Goal: Find specific page/section: Find specific page/section

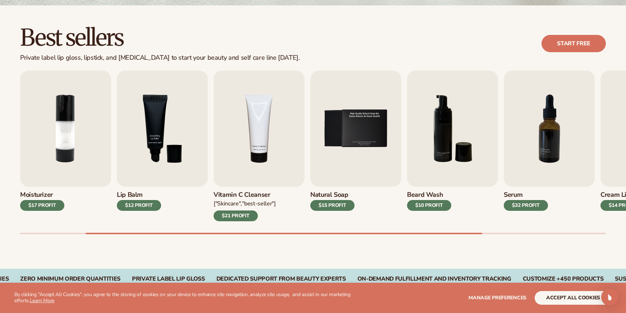
scroll to position [189, 0]
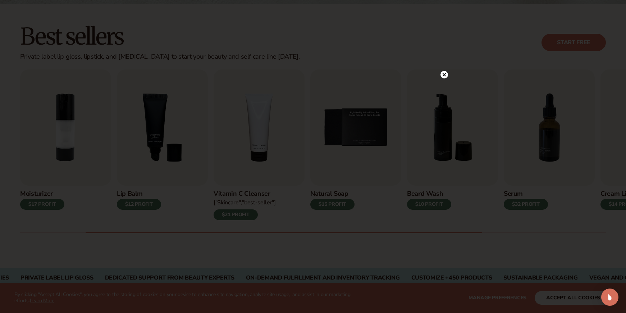
click at [445, 73] on icon at bounding box center [444, 75] width 4 height 4
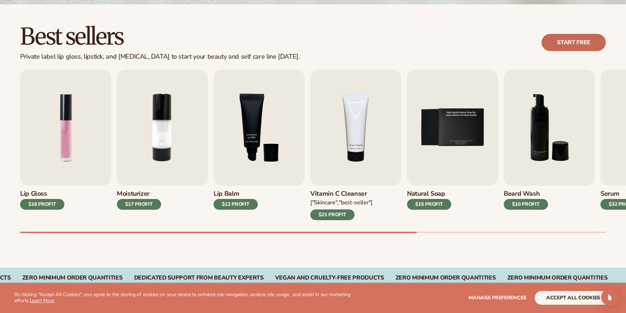
click at [574, 44] on link "Start free" at bounding box center [573, 42] width 64 height 17
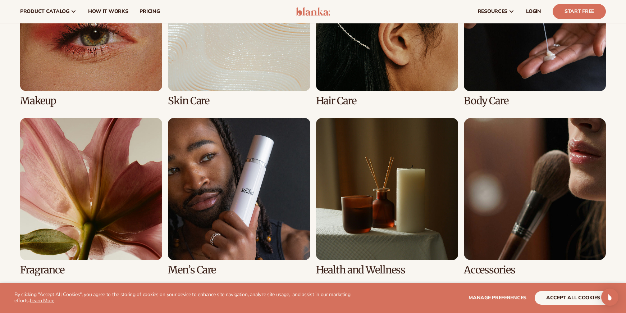
scroll to position [596, 0]
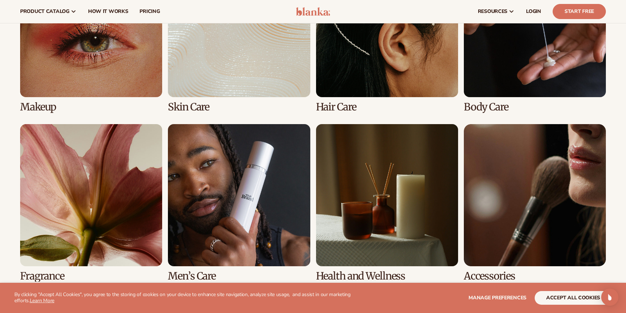
click at [70, 59] on link "1 / 8" at bounding box center [91, 33] width 142 height 157
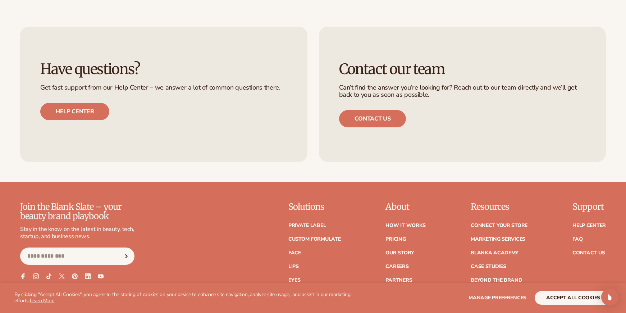
scroll to position [1256, 0]
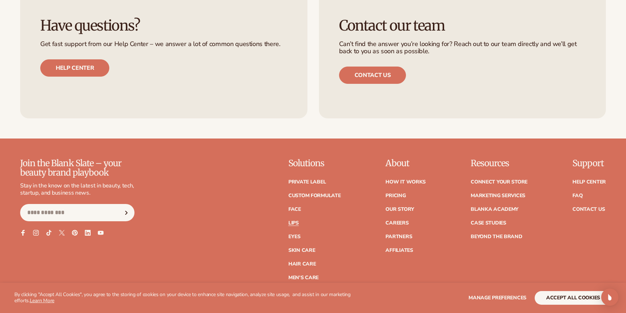
click at [295, 224] on link "Lips" at bounding box center [293, 222] width 10 height 5
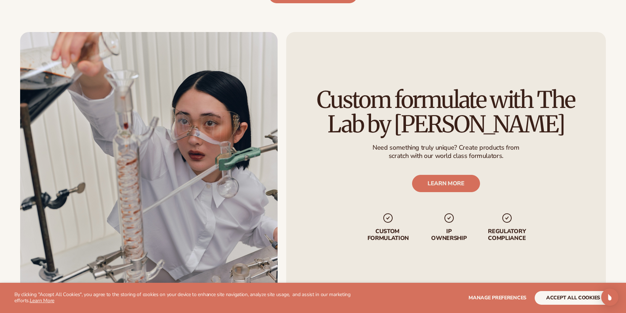
scroll to position [915, 0]
